Goal: Task Accomplishment & Management: Use online tool/utility

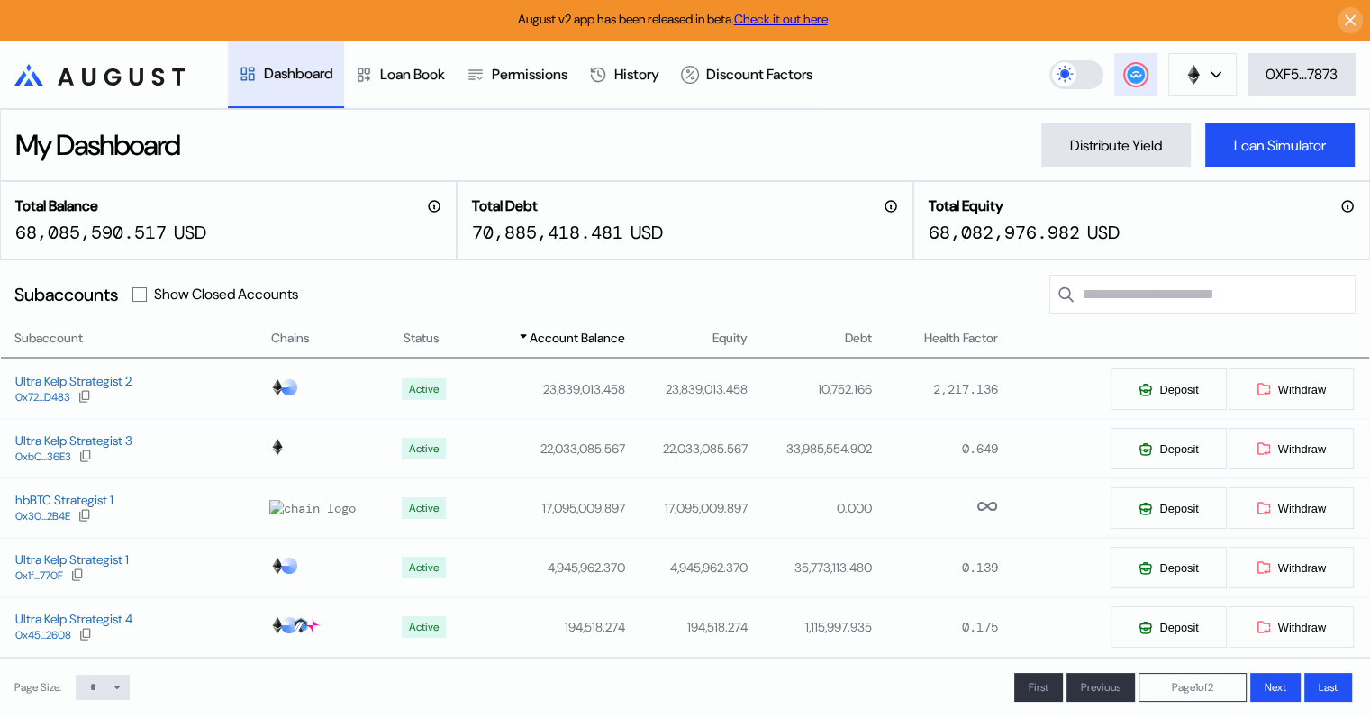
click at [1127, 77] on icon at bounding box center [1136, 75] width 18 height 18
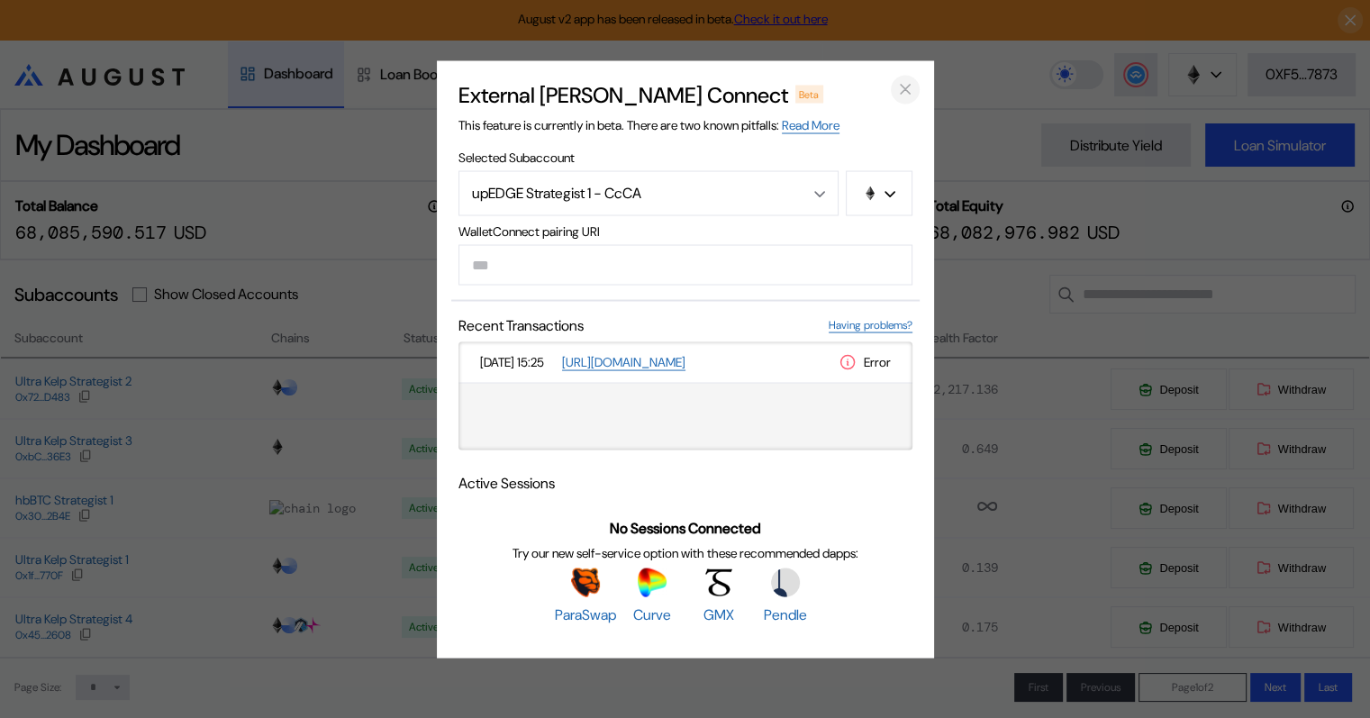
click at [901, 85] on icon "close modal" at bounding box center [905, 89] width 9 height 9
click at [901, 83] on header ".cls-1 { fill: url(#radial-gradient); } .cls-1, .cls-2 { stroke-width: 0px; } .…" at bounding box center [685, 75] width 1370 height 68
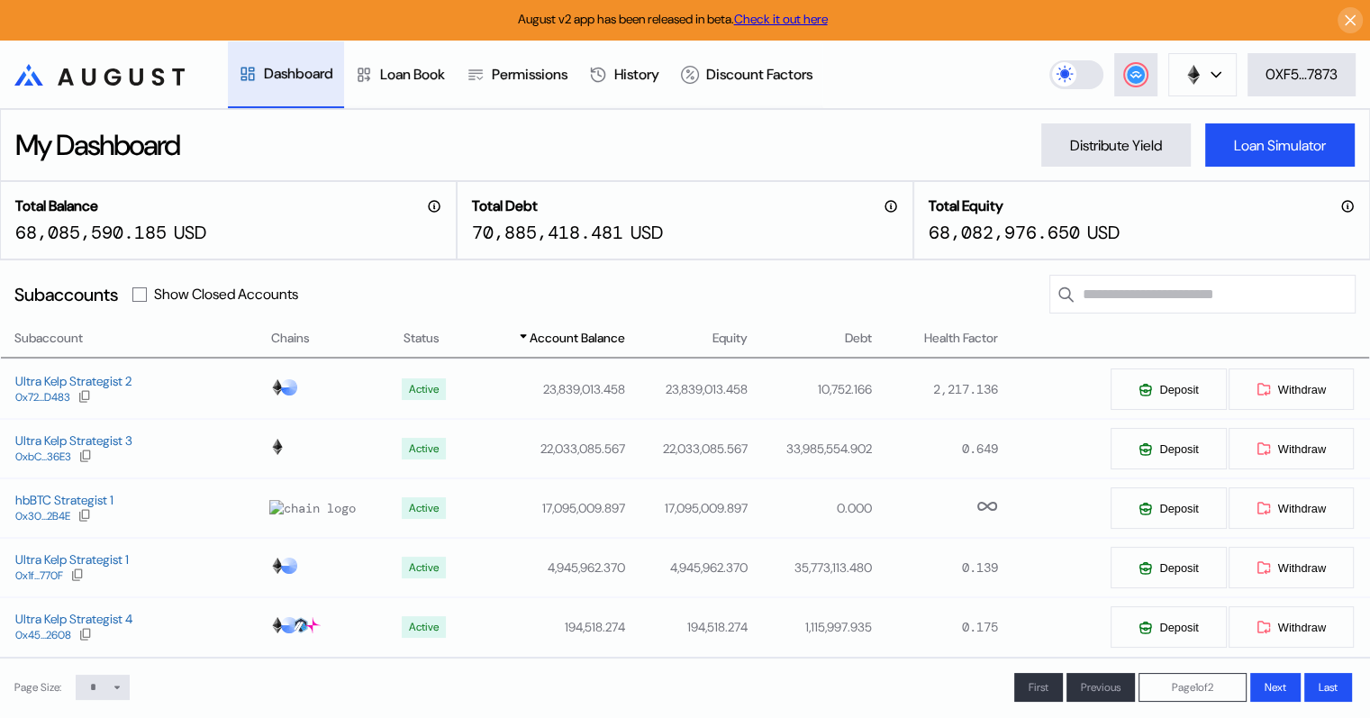
click at [889, 60] on header ".cls-1 { fill: url(#radial-gradient); } .cls-1, .cls-2 { stroke-width: 0px; } .…" at bounding box center [685, 75] width 1370 height 68
click at [1088, 148] on div "Distribute Yield" at bounding box center [1116, 145] width 92 height 19
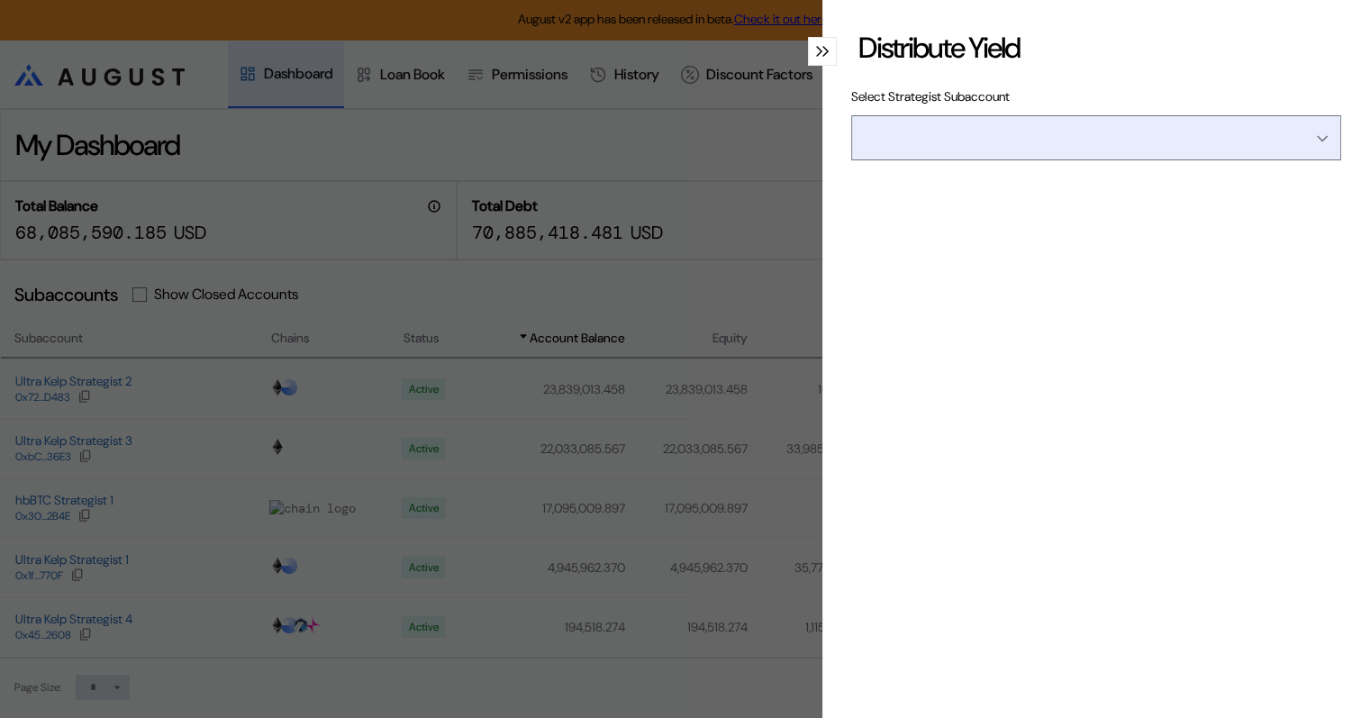
click at [1036, 138] on input "Open menu" at bounding box center [1086, 137] width 443 height 43
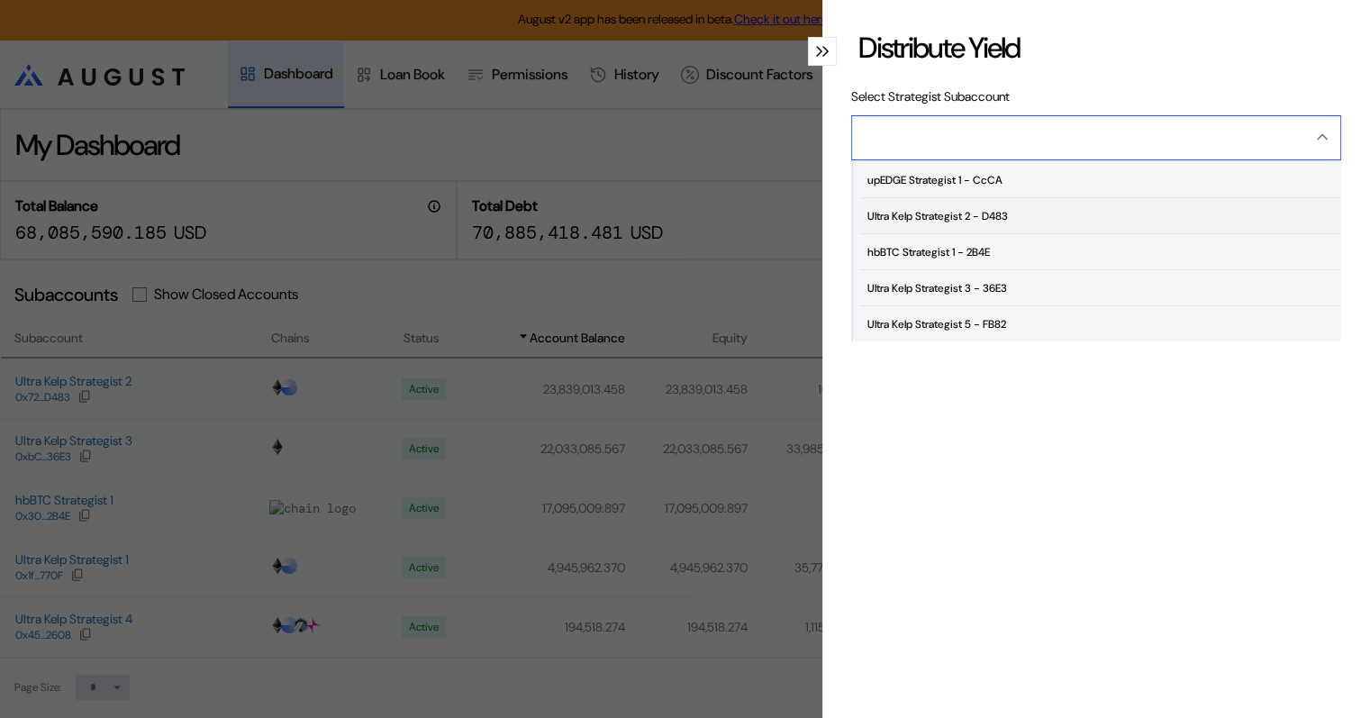
click at [1004, 211] on div "Ultra Kelp Strategist 2 - D483" at bounding box center [937, 216] width 141 height 13
type input "**********"
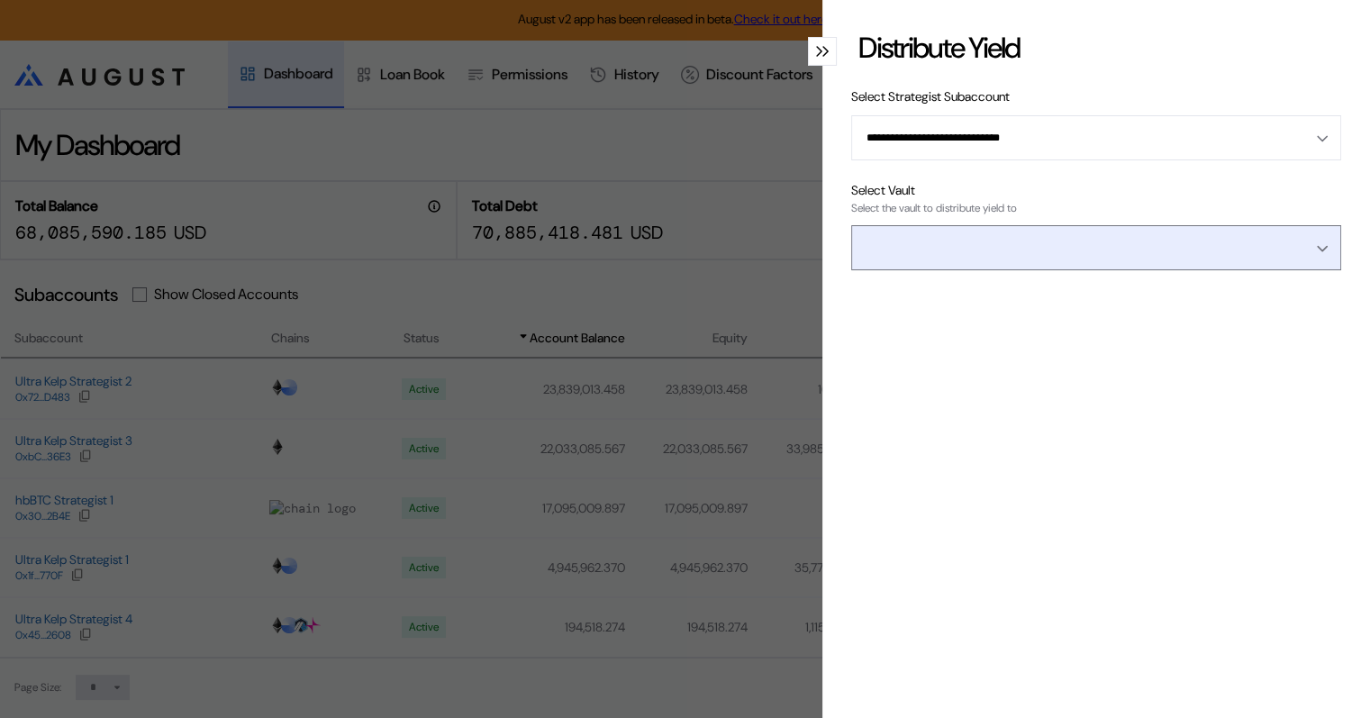
click at [1075, 241] on input "Open menu" at bounding box center [1086, 247] width 443 height 43
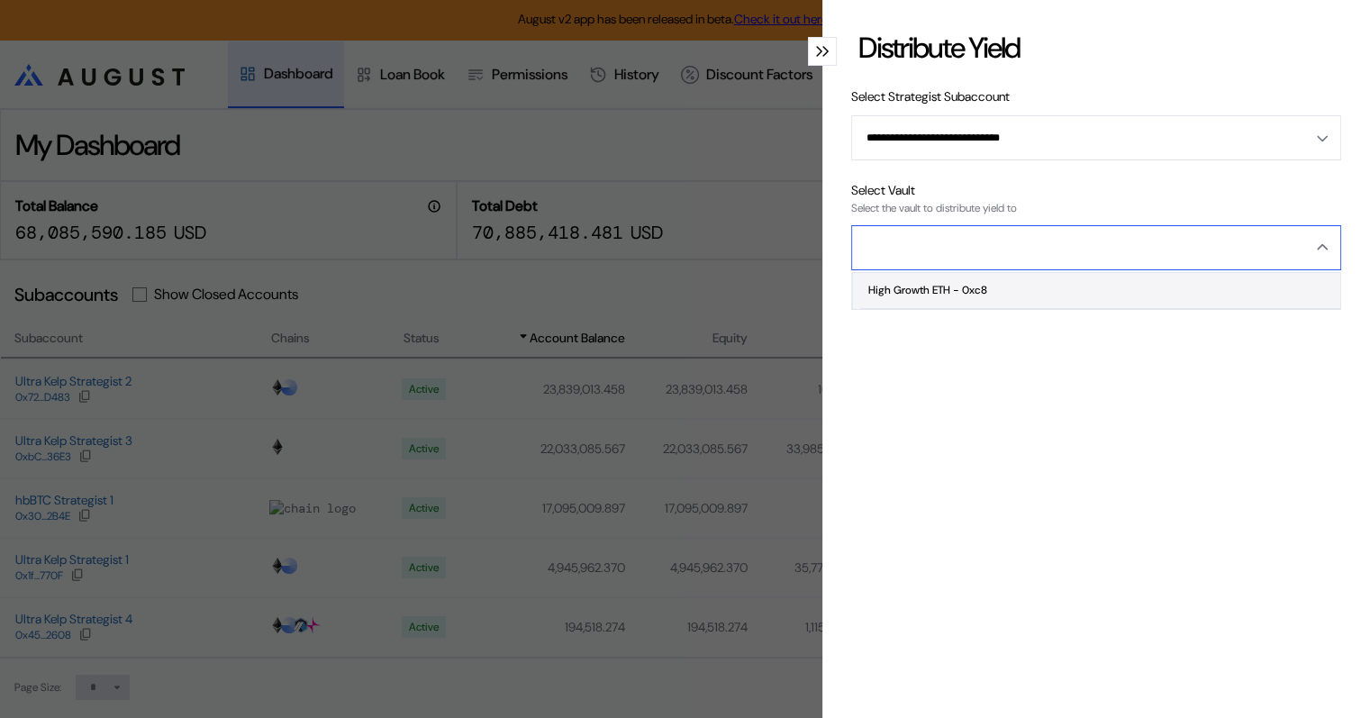
click at [992, 290] on span "High Growth ETH - 0xc8" at bounding box center [1100, 291] width 480 height 36
type input "**********"
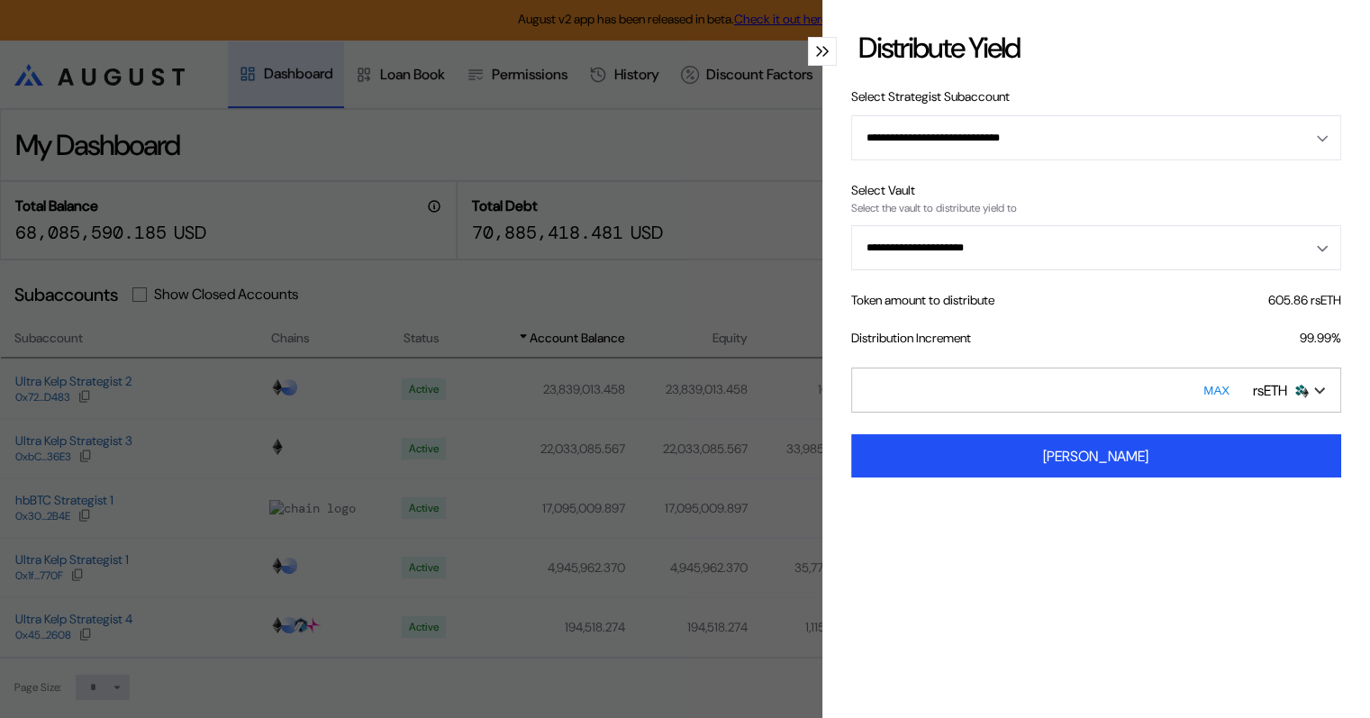
click at [872, 382] on input "*" at bounding box center [1096, 390] width 490 height 45
type input "*"
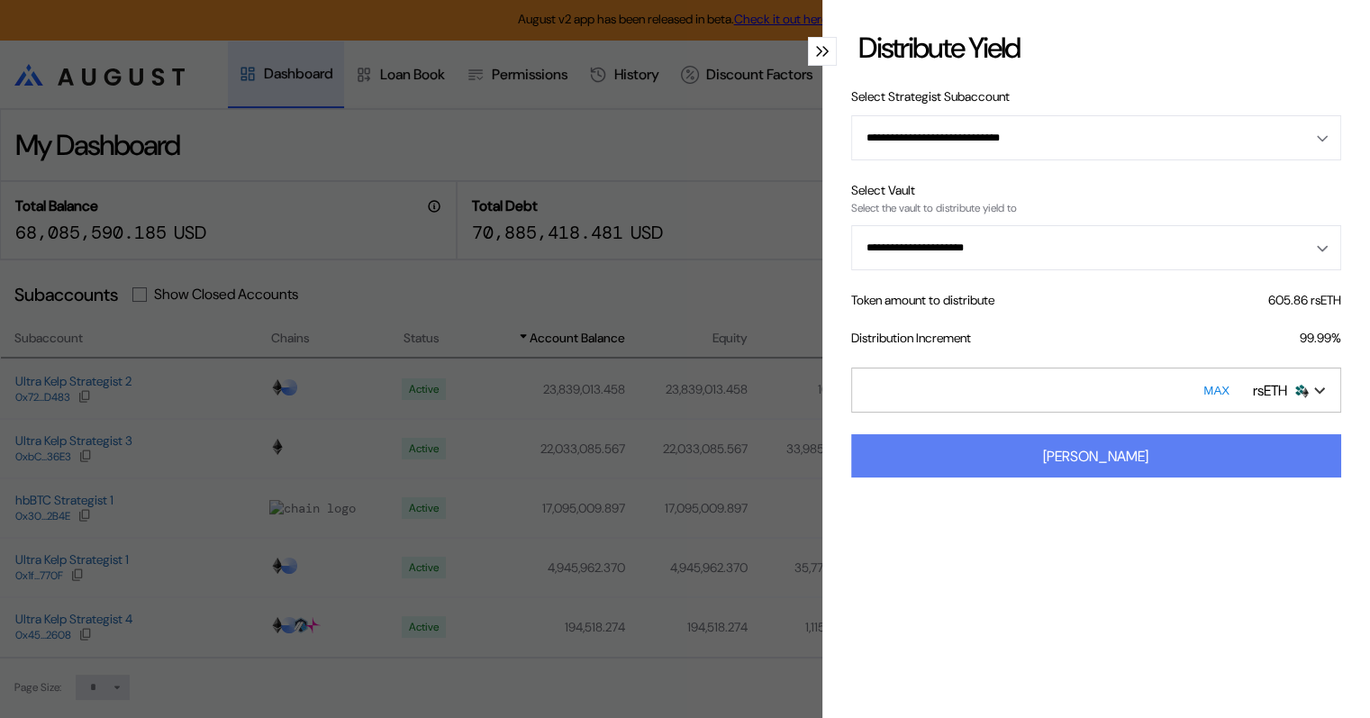
type input "****"
click at [1059, 459] on div "[PERSON_NAME]" at bounding box center [1095, 456] width 105 height 19
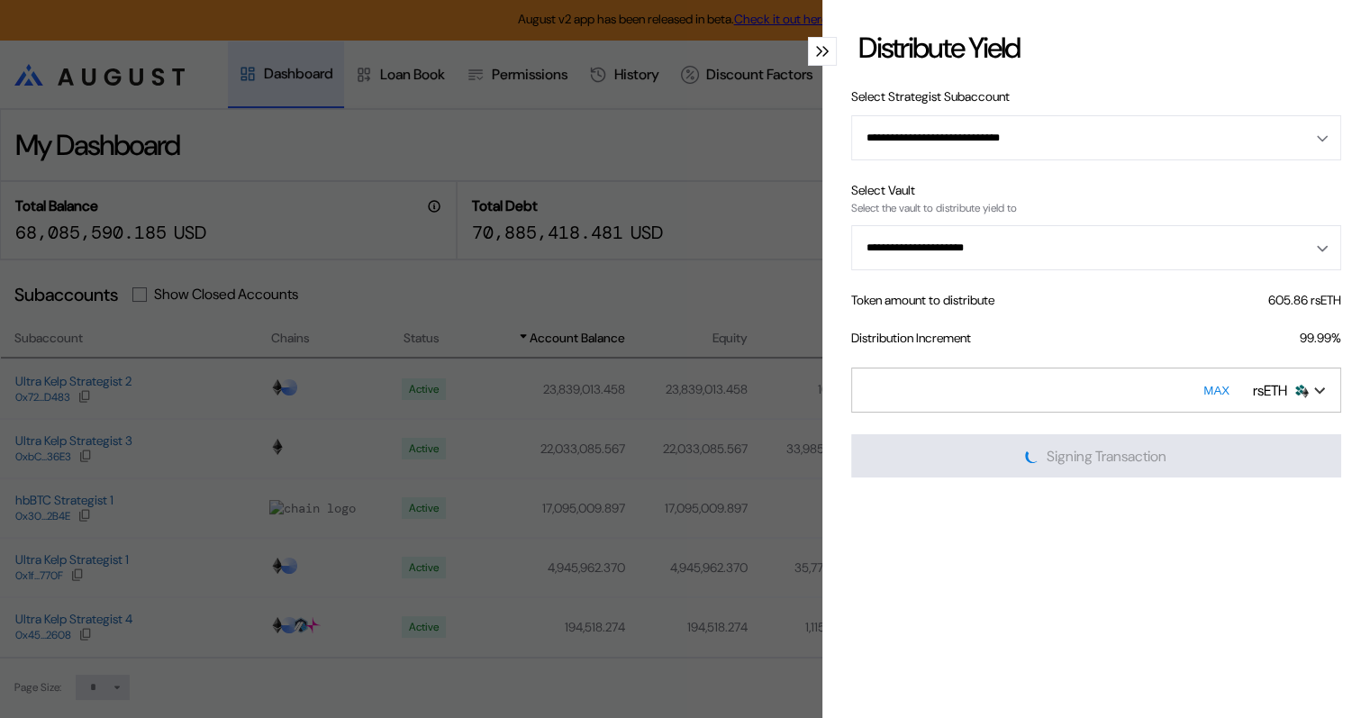
click at [817, 50] on icon "modal" at bounding box center [819, 51] width 5 height 9
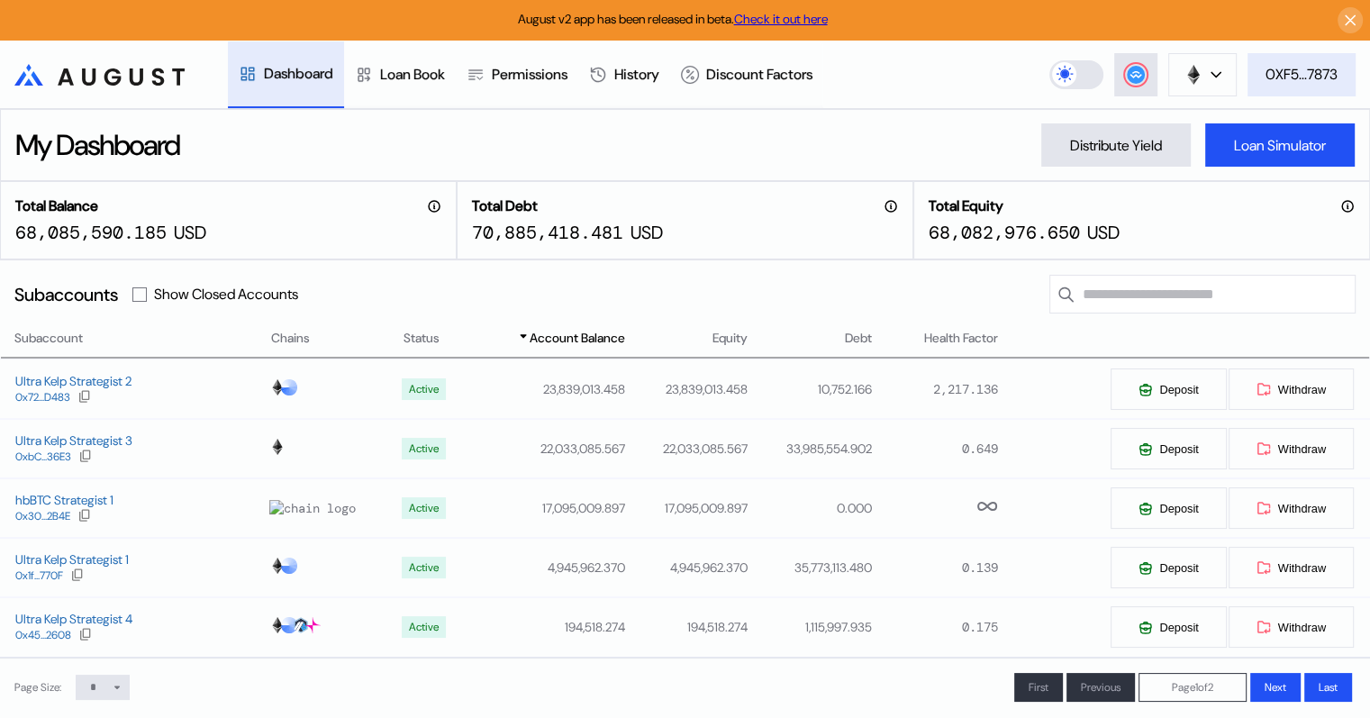
click at [1304, 73] on div "0XF5...7873" at bounding box center [1302, 74] width 72 height 19
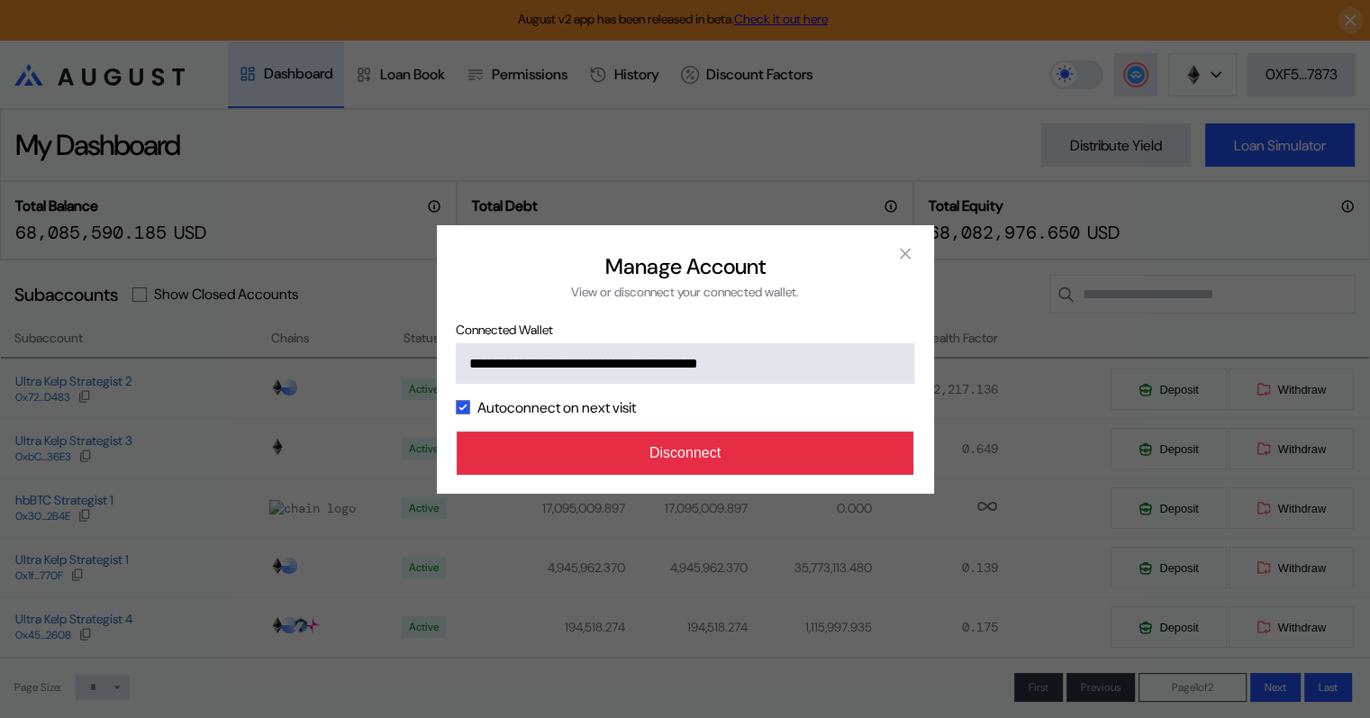
click at [730, 453] on button "Disconnect" at bounding box center [686, 452] width 458 height 43
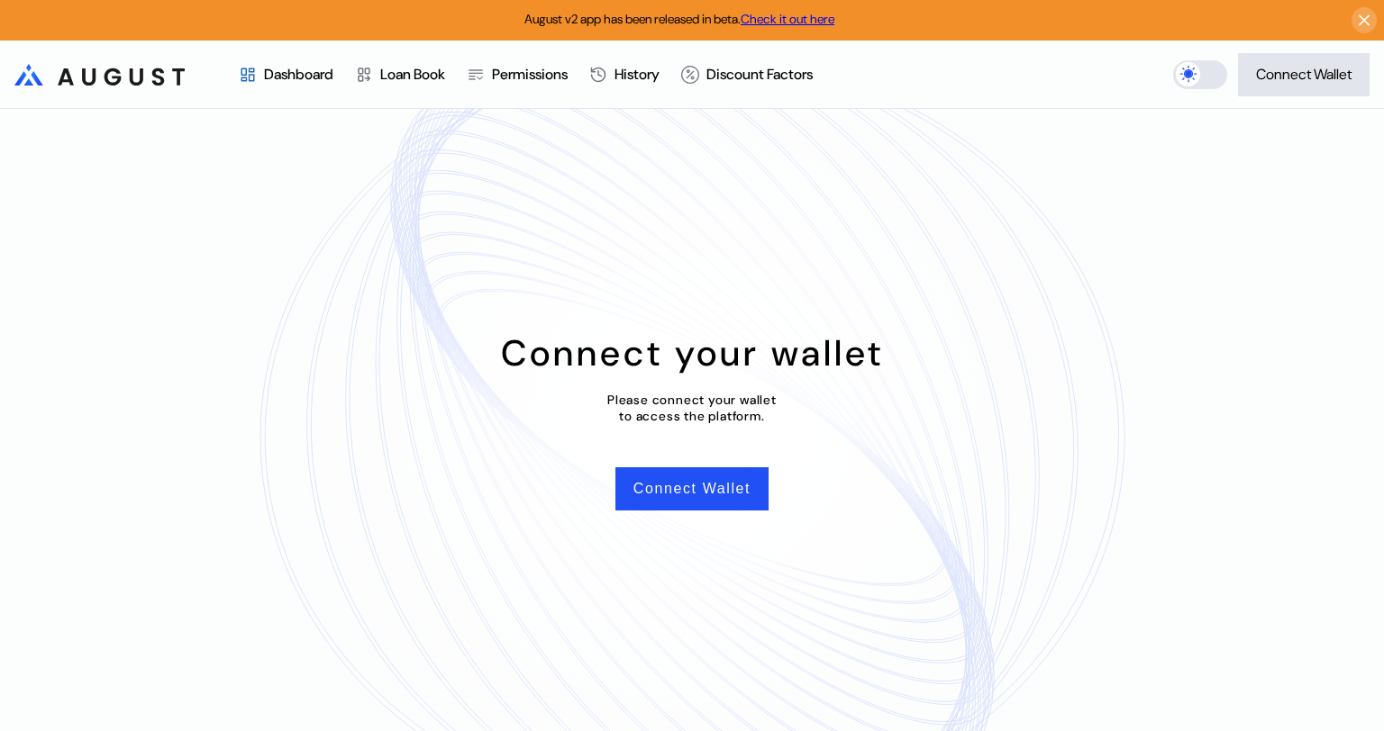
drag, startPoint x: 944, startPoint y: 633, endPoint x: 934, endPoint y: 684, distance: 51.4
click at [934, 684] on div "Connect your wallet Please connect your wallet to access the platform. Connect …" at bounding box center [692, 420] width 1384 height 622
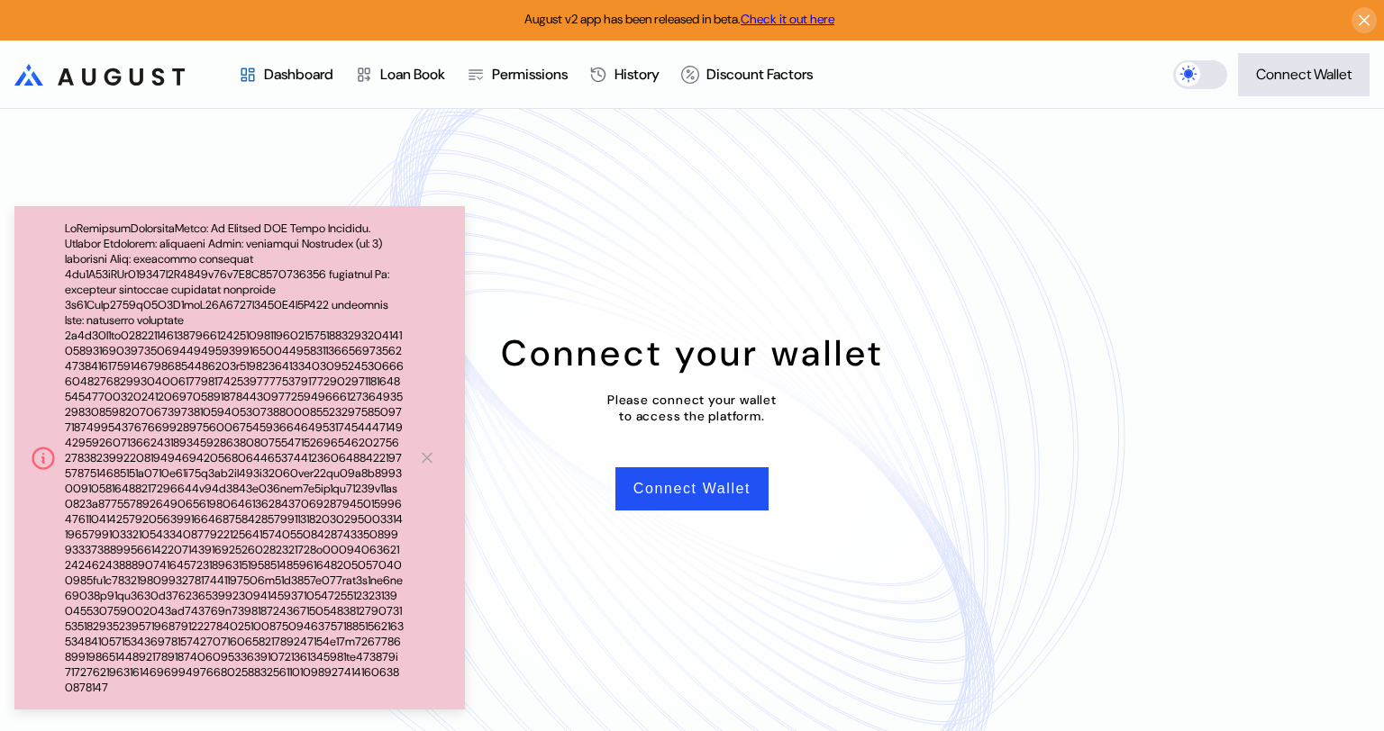
click at [425, 454] on icon at bounding box center [426, 458] width 9 height 9
